Goal: Task Accomplishment & Management: Manage account settings

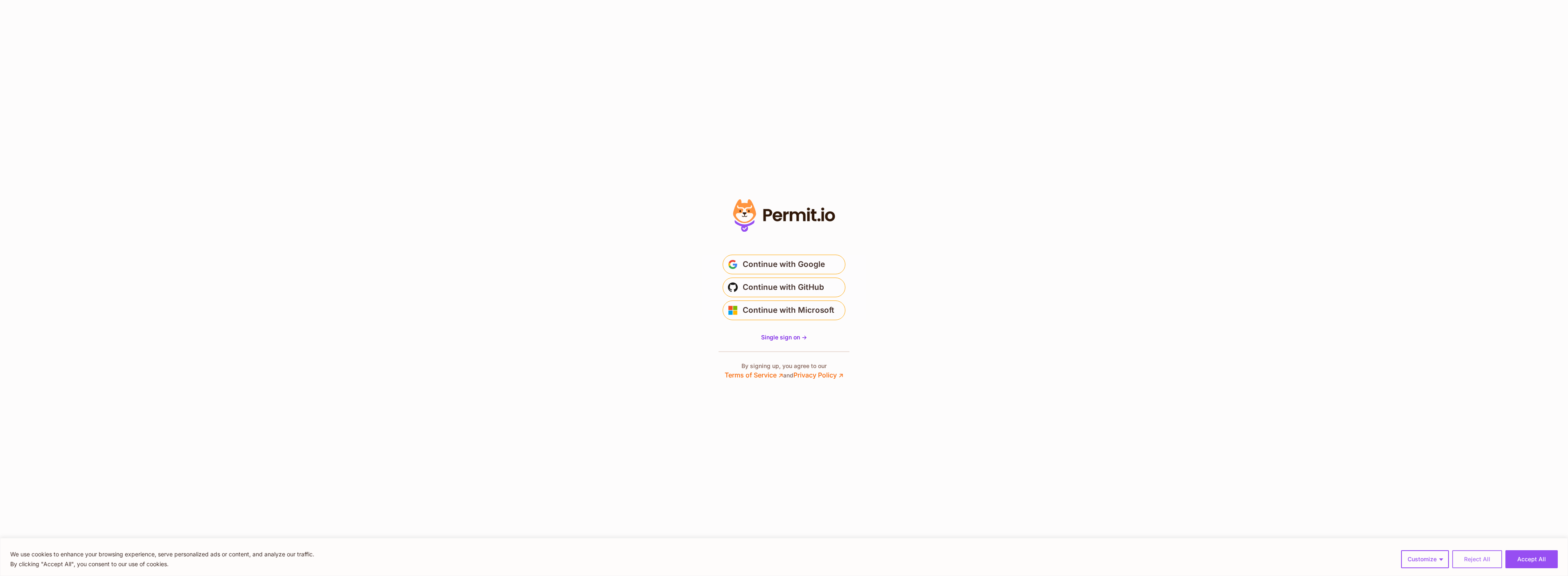
click at [1478, 559] on button "Reject All" at bounding box center [1477, 559] width 50 height 18
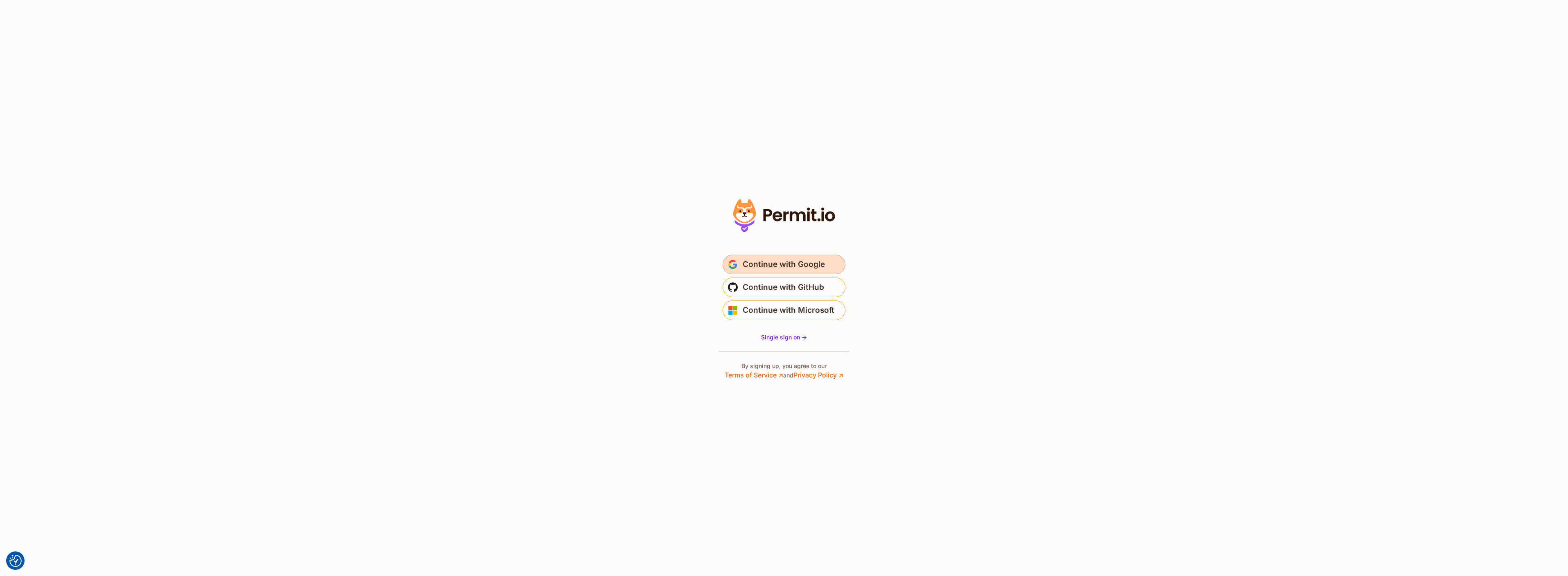
click at [777, 265] on span "Continue with Google" at bounding box center [783, 264] width 82 height 13
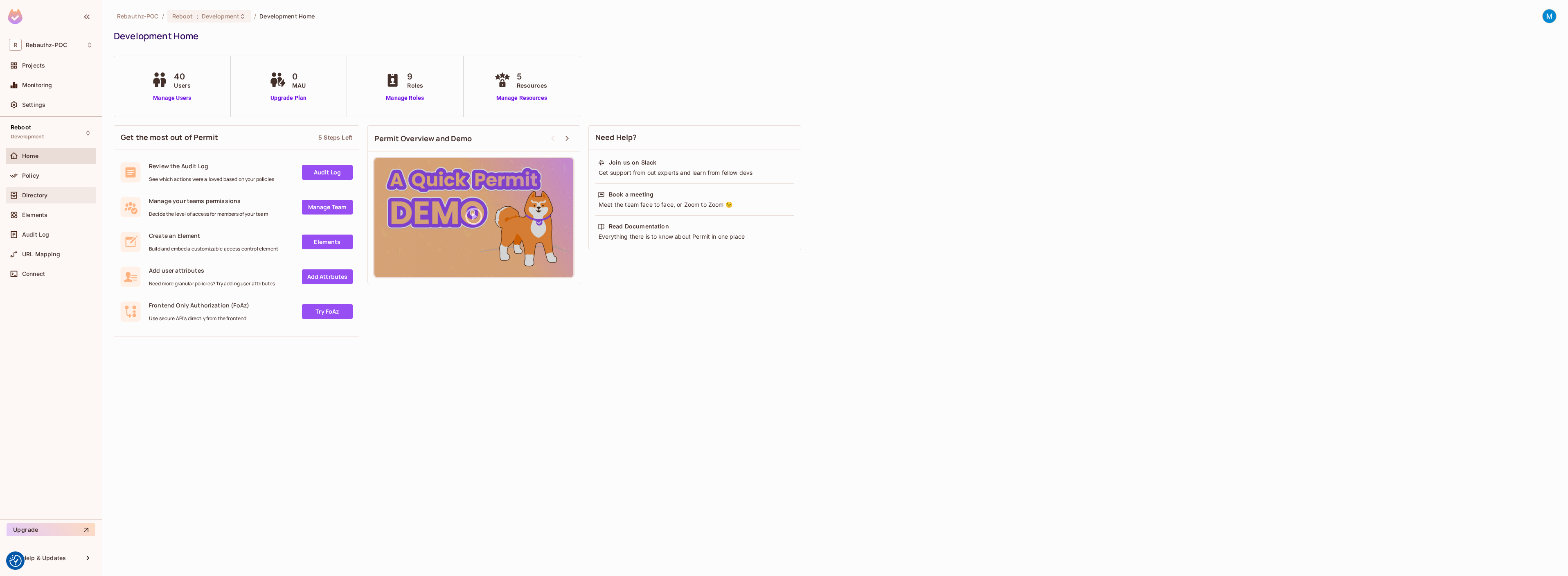
click at [41, 194] on span "Directory" at bounding box center [35, 195] width 25 height 7
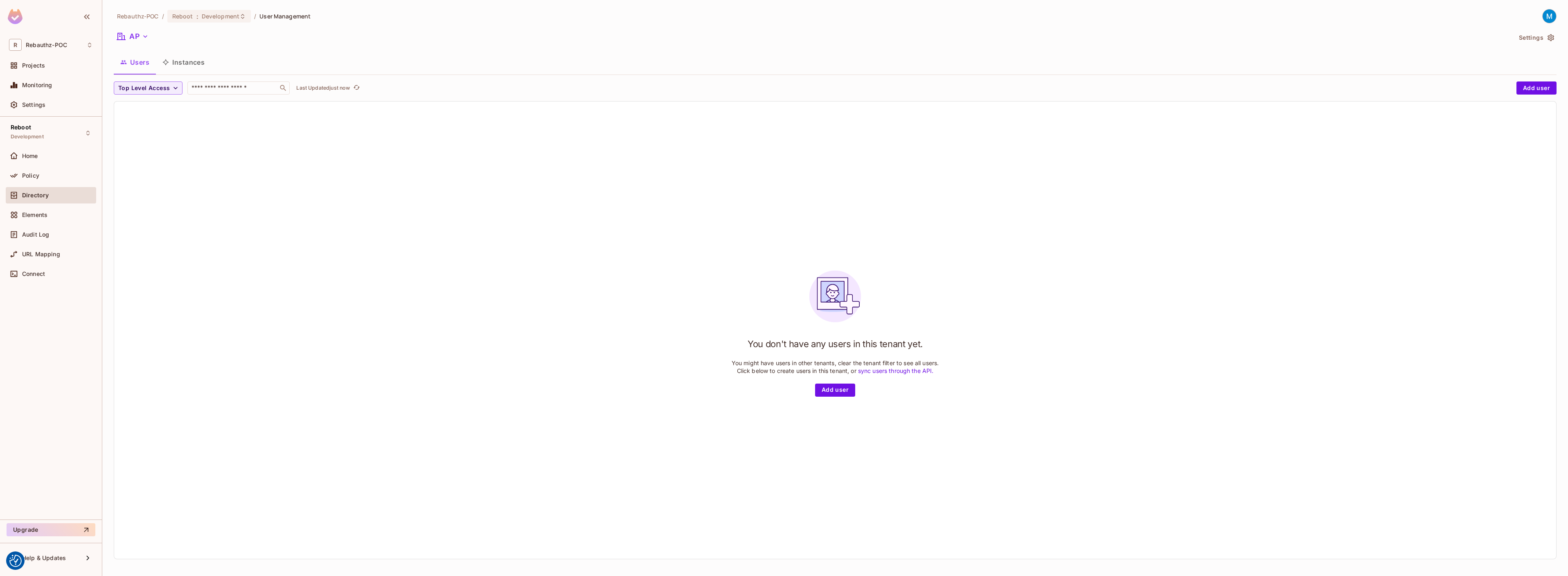
click at [1540, 39] on button "Settings" at bounding box center [1536, 37] width 41 height 13
